Goal: Transaction & Acquisition: Purchase product/service

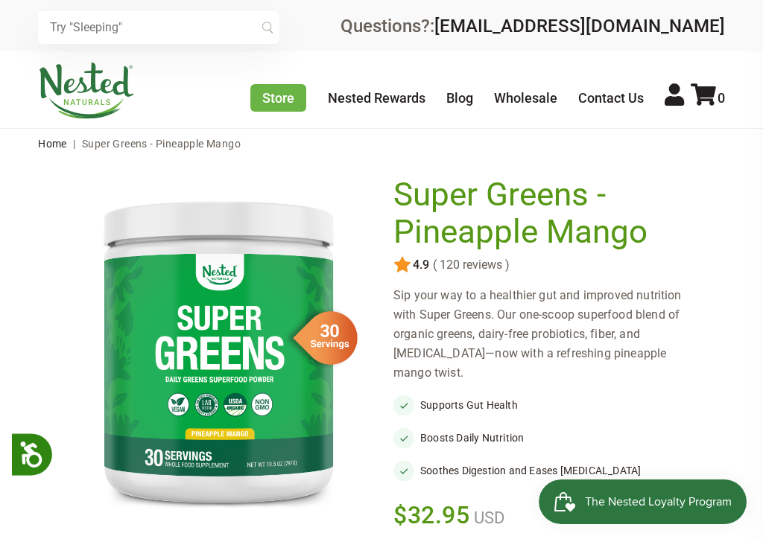
click at [285, 95] on link "Store" at bounding box center [278, 98] width 56 height 28
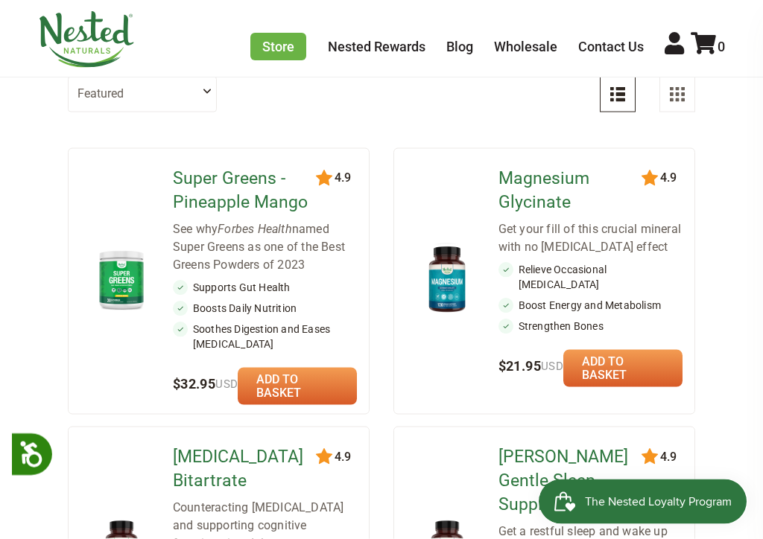
scroll to position [153, 0]
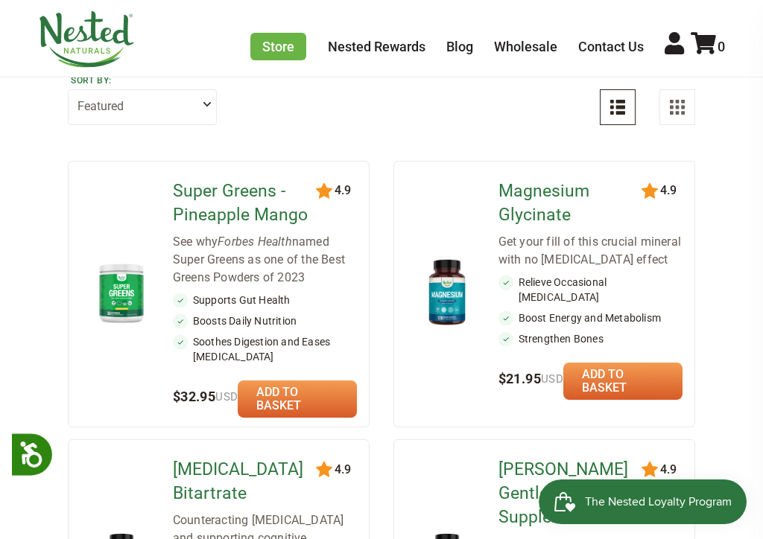
click at [120, 296] on img at bounding box center [121, 292] width 58 height 67
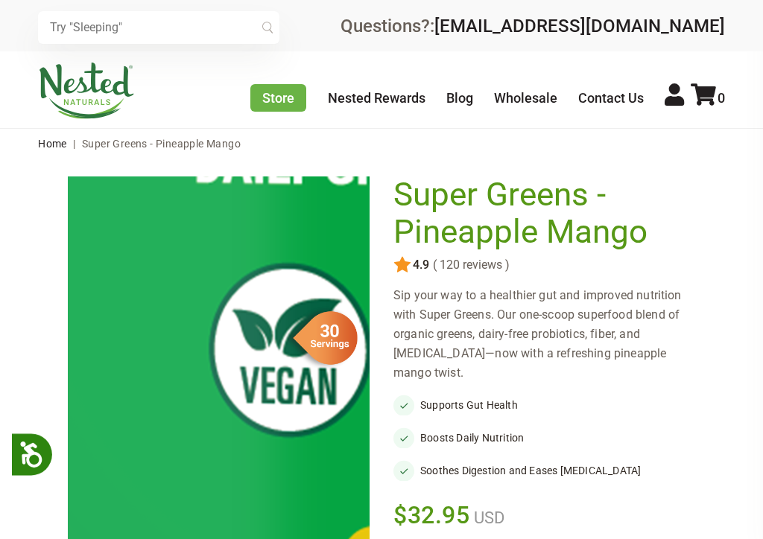
scroll to position [233, 0]
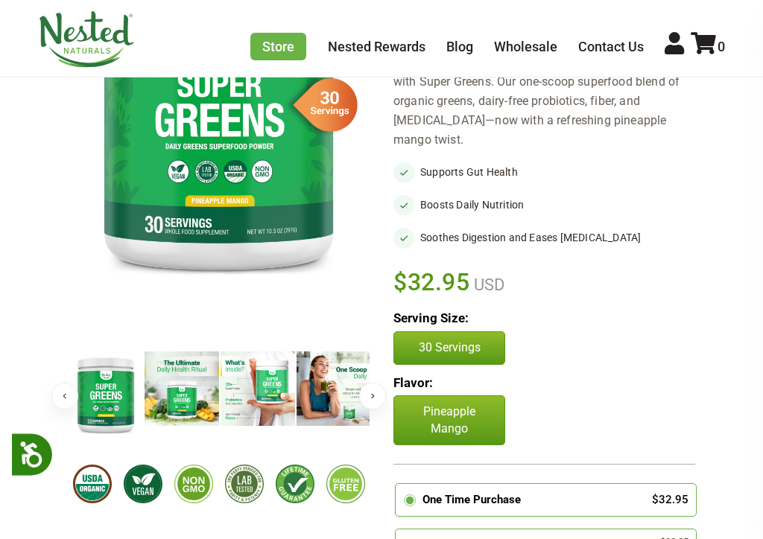
click at [182, 382] on img at bounding box center [182, 389] width 74 height 74
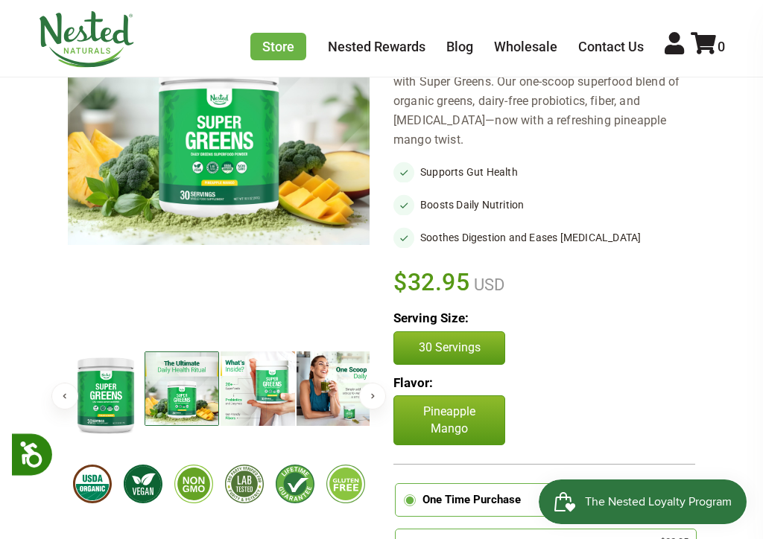
scroll to position [0, 0]
click at [255, 384] on img at bounding box center [257, 389] width 74 height 74
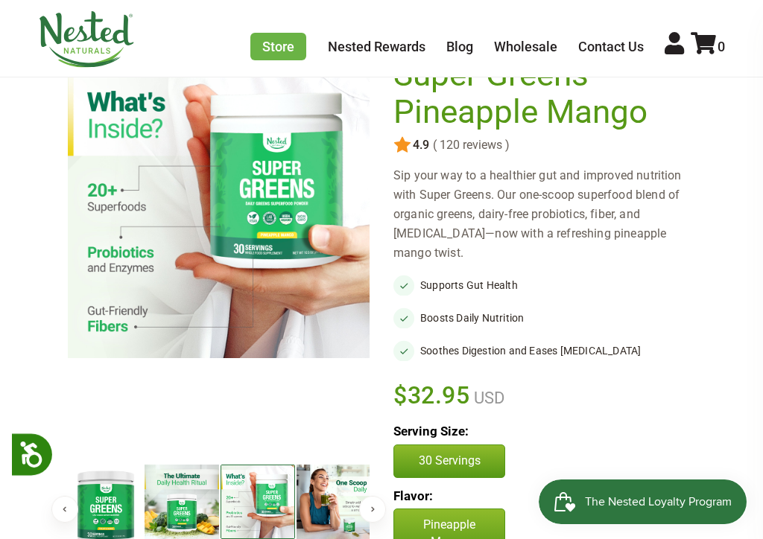
scroll to position [119, 0]
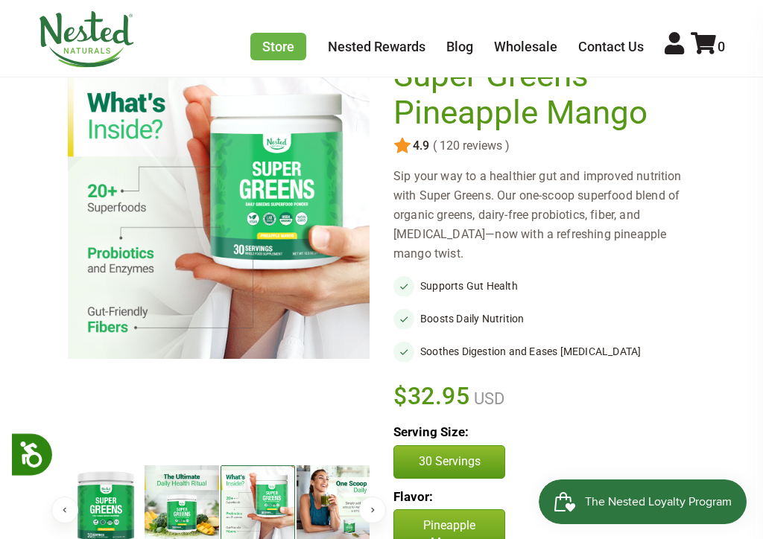
click at [336, 501] on img at bounding box center [333, 503] width 74 height 74
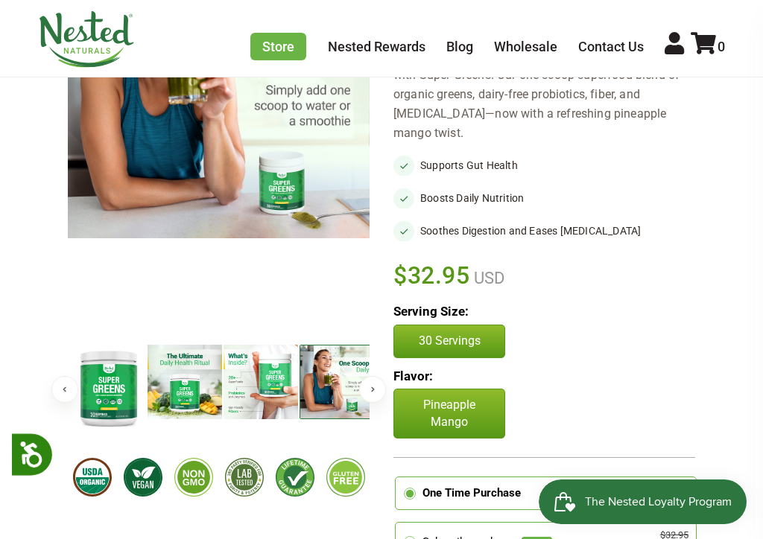
scroll to position [235, 0]
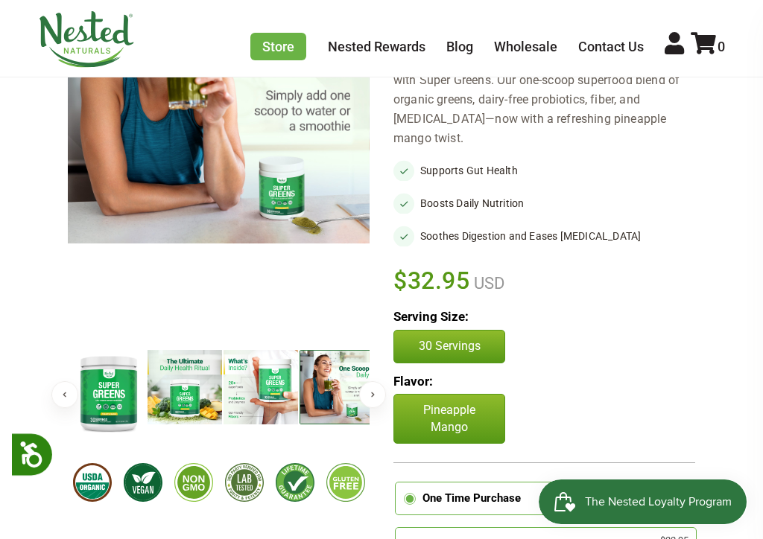
click at [101, 393] on img at bounding box center [109, 393] width 74 height 86
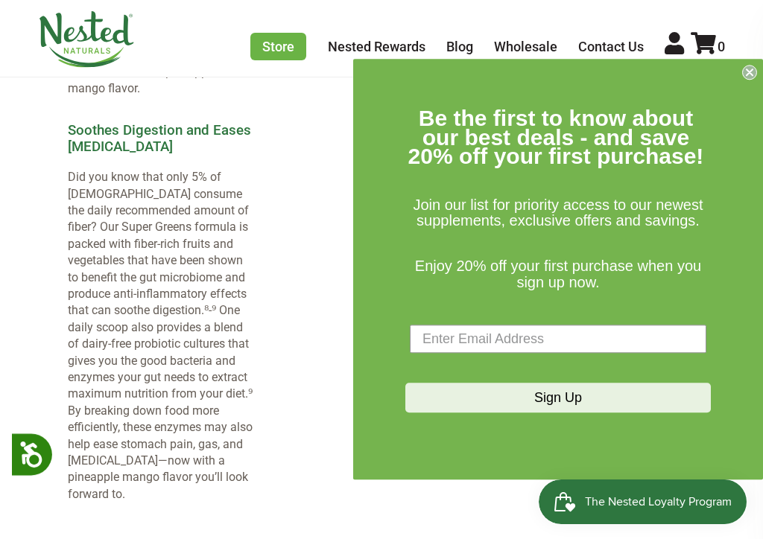
scroll to position [1959, 0]
click at [754, 79] on icon "Close dialog" at bounding box center [749, 72] width 15 height 15
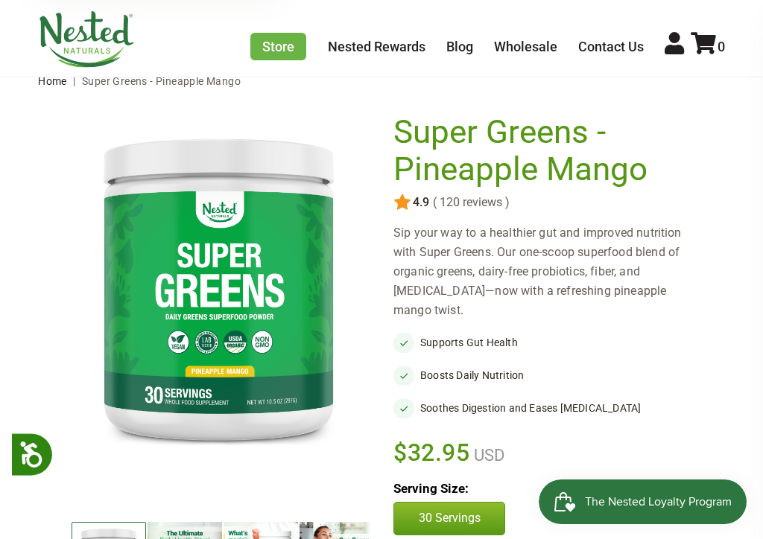
scroll to position [62, 0]
